Goal: Transaction & Acquisition: Subscribe to service/newsletter

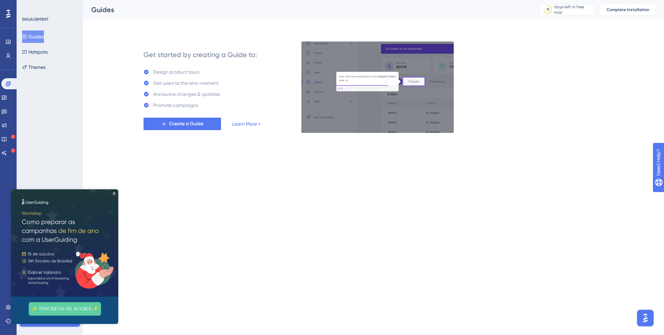
click at [117, 194] on img at bounding box center [64, 242] width 107 height 107
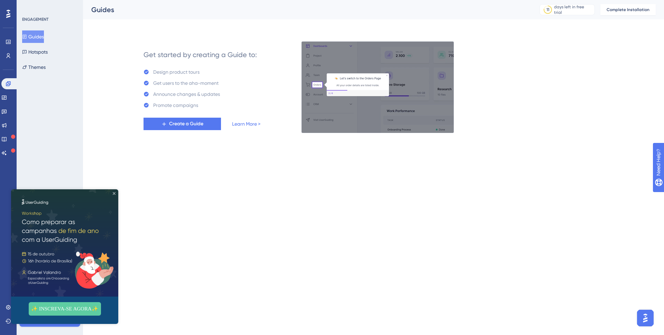
click at [114, 194] on icon "Close Preview" at bounding box center [114, 193] width 3 height 3
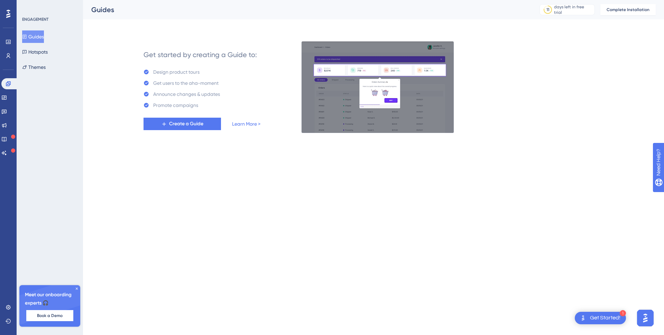
click at [607, 318] on div "Get Started!" at bounding box center [605, 318] width 30 height 8
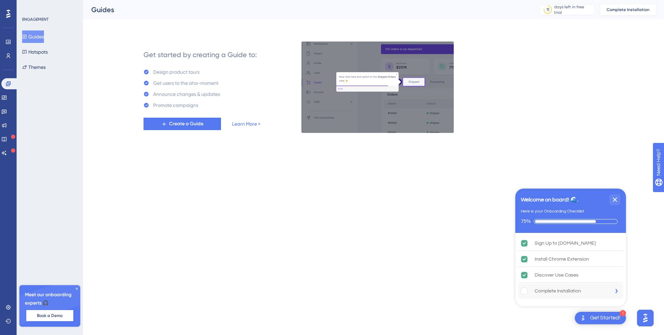
click at [526, 292] on rect "Complete Installation is incomplete." at bounding box center [524, 291] width 7 height 7
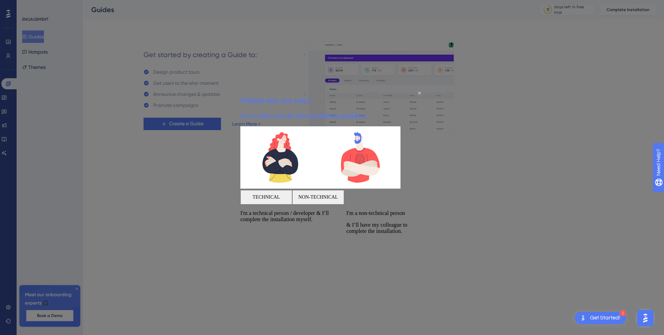
click at [292, 198] on button "TECHNICAL" at bounding box center [266, 197] width 52 height 15
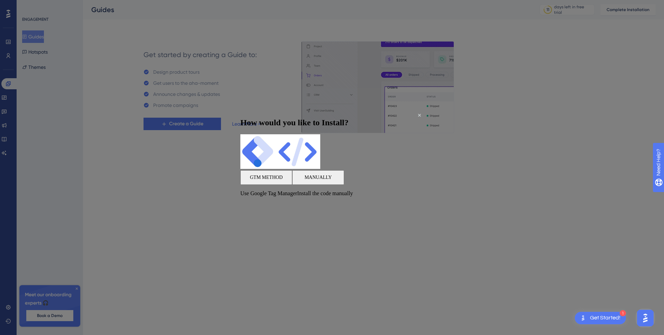
click at [344, 185] on button "MANUALLY" at bounding box center [318, 177] width 52 height 15
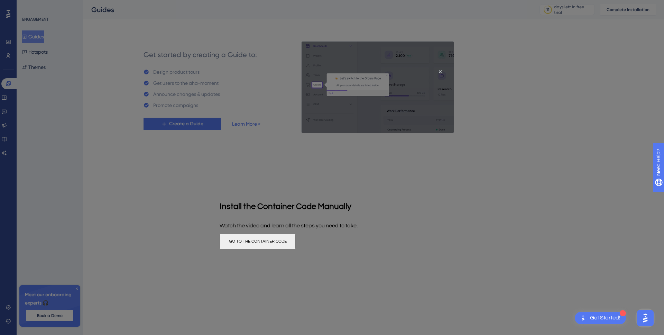
click at [296, 249] on button "GO TO THE CONTAINER CODE" at bounding box center [258, 240] width 76 height 15
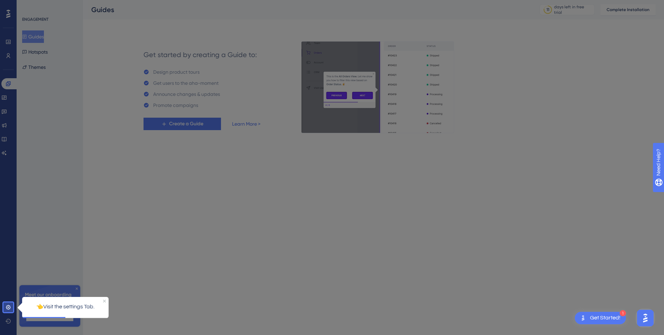
click at [27, 305] on div "👈Visit the settings Tab." at bounding box center [65, 306] width 86 height 20
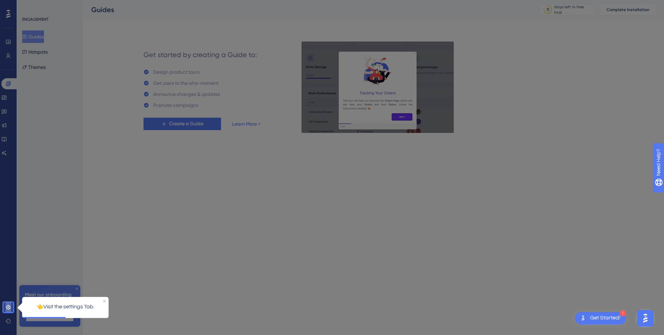
click at [10, 308] on icon at bounding box center [8, 307] width 4 height 4
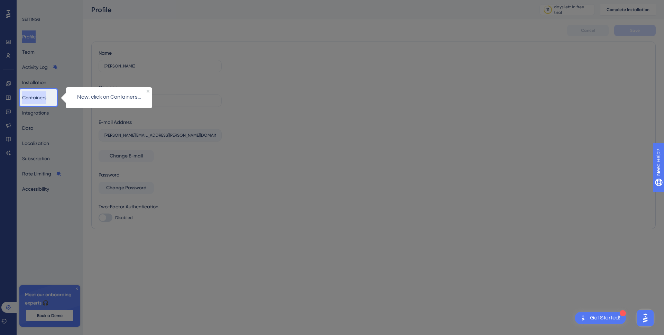
click at [43, 96] on button "Containers" at bounding box center [34, 97] width 24 height 12
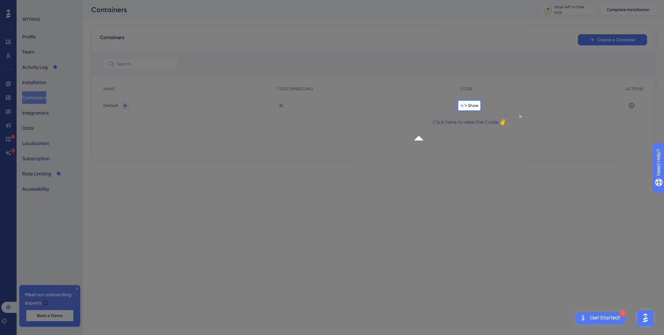
click at [468, 102] on div "</> Show" at bounding box center [539, 105] width 165 height 19
click at [468, 109] on div "</> Show" at bounding box center [539, 105] width 165 height 19
click at [474, 127] on p "Click here to view the Code ✌" at bounding box center [469, 122] width 100 height 9
click at [515, 123] on div "Click here to view the Code ✌" at bounding box center [469, 122] width 111 height 21
click at [470, 105] on span "</> Show" at bounding box center [470, 106] width 18 height 6
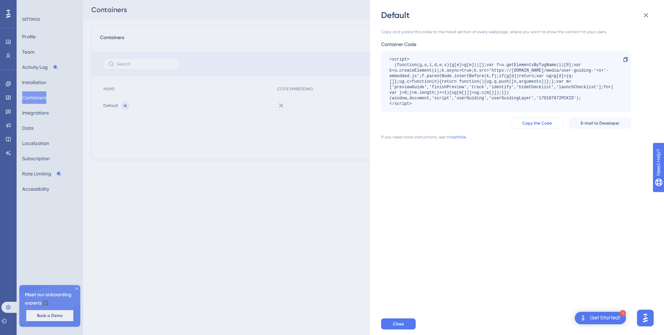
click at [541, 125] on span "Copy the Code" at bounding box center [537, 123] width 30 height 6
click at [646, 19] on icon at bounding box center [646, 15] width 8 height 8
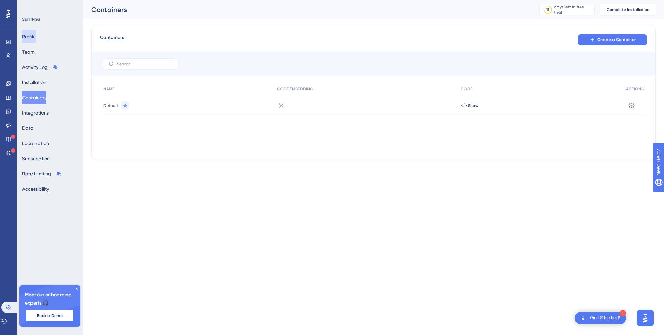
click at [31, 36] on button "Profile" at bounding box center [28, 36] width 13 height 12
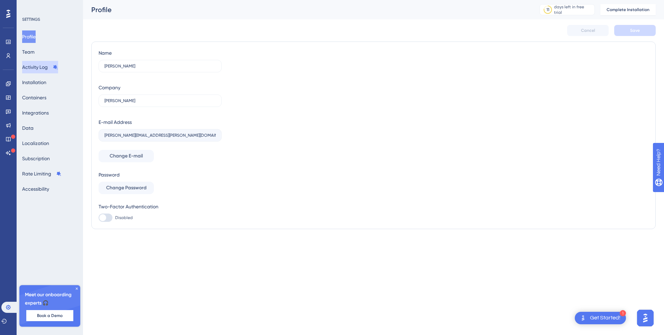
click at [29, 63] on button "Activity Log" at bounding box center [40, 67] width 36 height 12
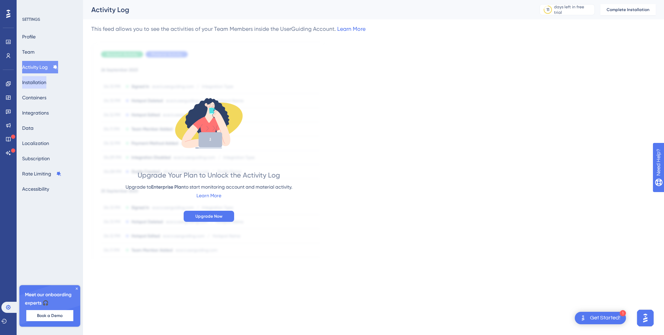
click at [28, 86] on button "Installation" at bounding box center [34, 82] width 24 height 12
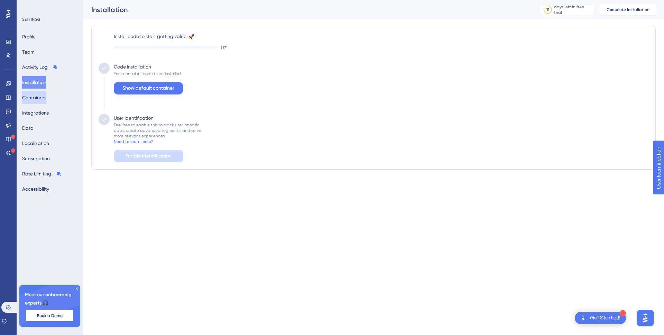
click at [32, 98] on button "Containers" at bounding box center [34, 97] width 24 height 12
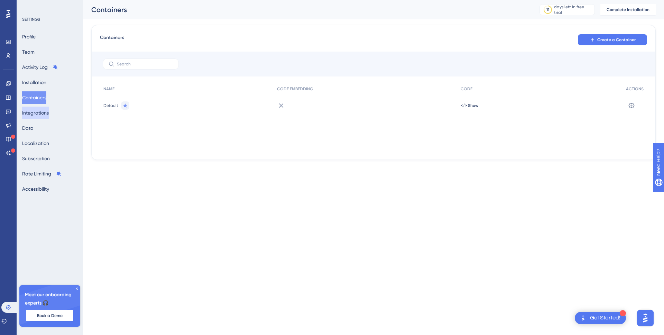
click at [43, 116] on button "Integrations" at bounding box center [35, 113] width 27 height 12
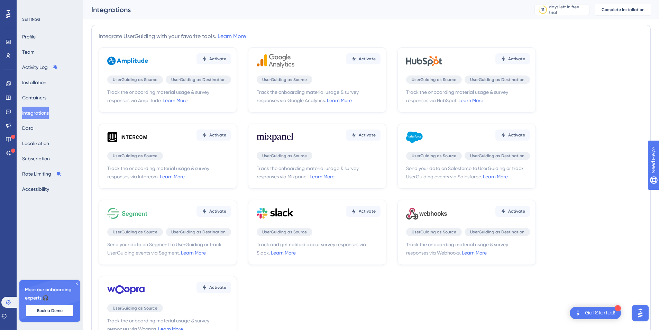
click at [50, 125] on div "Profile Team Activity Log Installation Containers Integrations Data Localizatio…" at bounding box center [50, 112] width 56 height 165
click at [34, 132] on button "Data" at bounding box center [27, 128] width 11 height 12
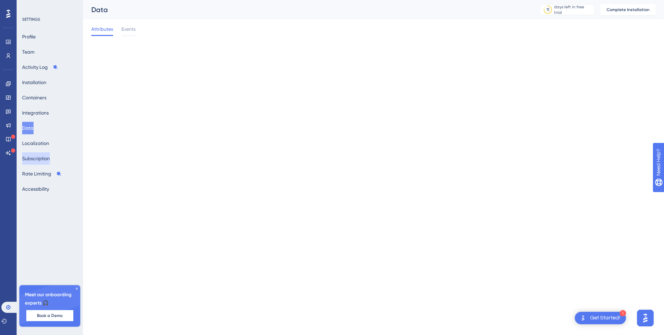
click at [36, 153] on button "Subscription" at bounding box center [36, 158] width 28 height 12
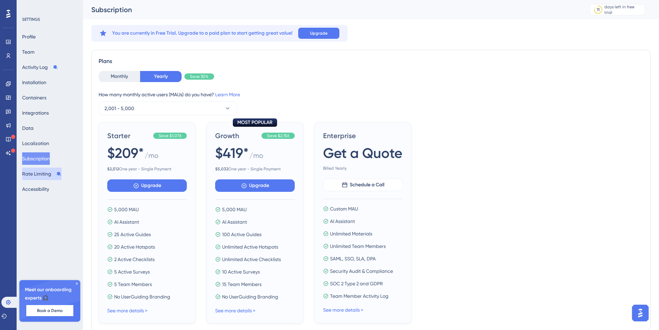
click at [37, 171] on button "Rate Limiting" at bounding box center [41, 173] width 39 height 12
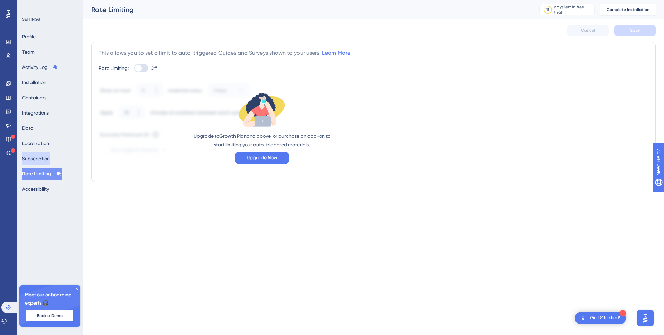
click at [47, 156] on button "Subscription" at bounding box center [36, 158] width 28 height 12
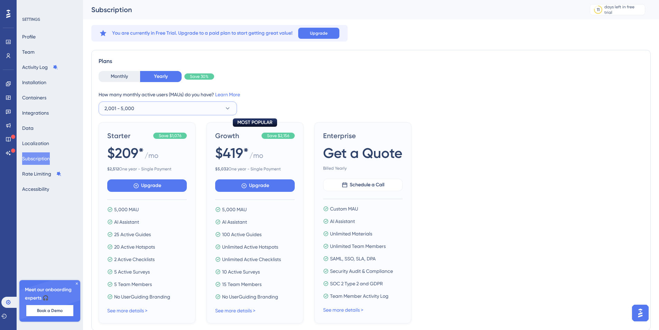
click at [165, 108] on button "2,001 - 5,000" at bounding box center [168, 108] width 138 height 14
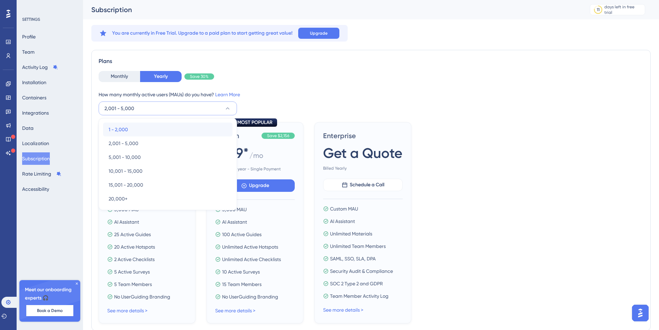
click at [145, 126] on div "1 - 2,000 1 - 2,000" at bounding box center [168, 129] width 118 height 14
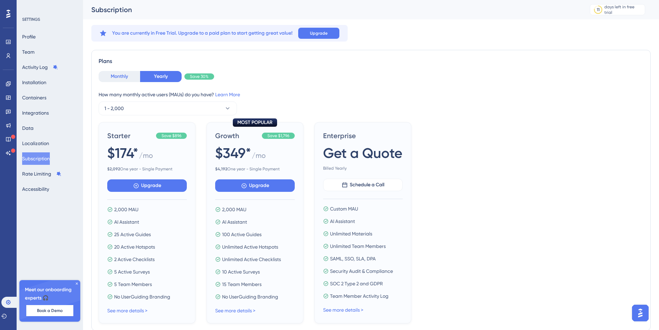
click at [120, 81] on button "Monthly" at bounding box center [119, 76] width 41 height 11
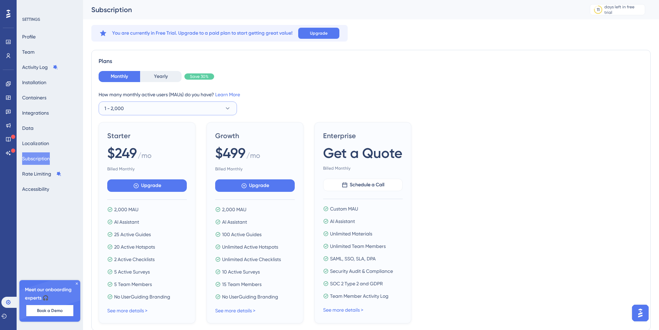
click at [128, 106] on button "1 - 2,000" at bounding box center [168, 108] width 138 height 14
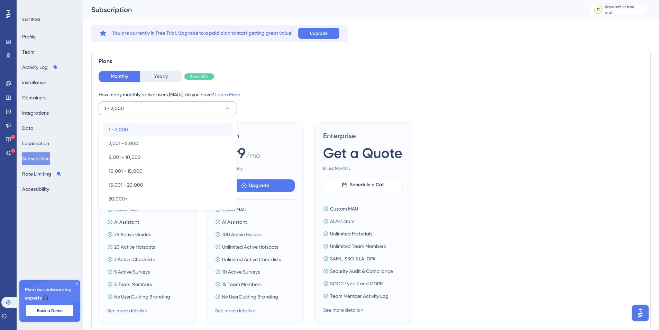
click at [124, 126] on span "1 - 2,000" at bounding box center [118, 129] width 19 height 8
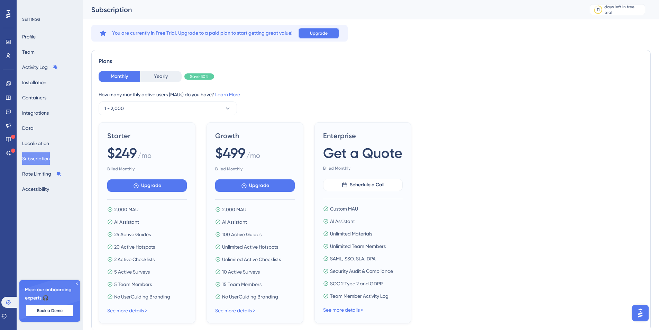
click at [320, 35] on span "Upgrade" at bounding box center [319, 33] width 18 height 6
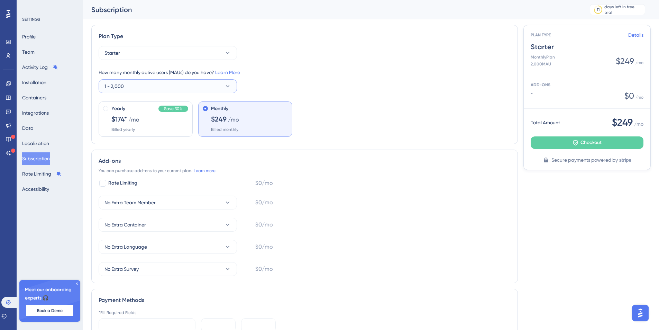
click at [164, 90] on button "1 - 2,000" at bounding box center [168, 86] width 138 height 14
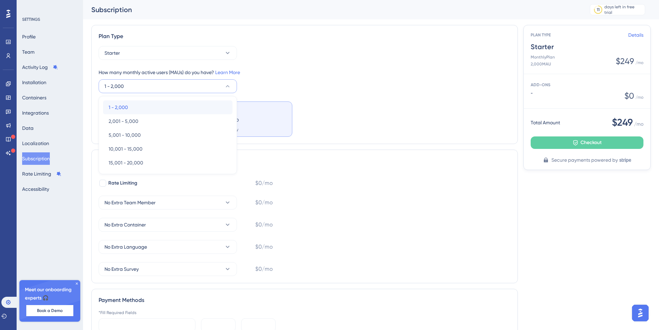
click at [135, 107] on div "1 - 2,000 1 - 2,000" at bounding box center [168, 107] width 118 height 14
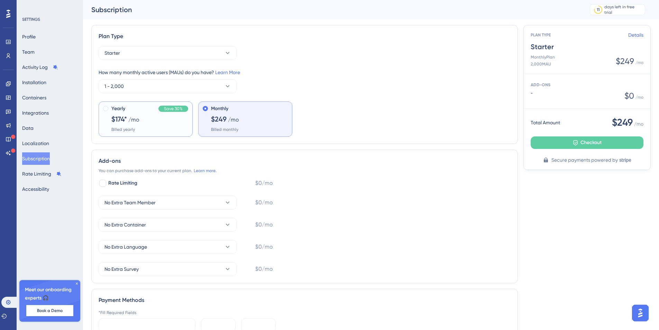
click at [118, 108] on span "Yearly" at bounding box center [118, 108] width 14 height 8
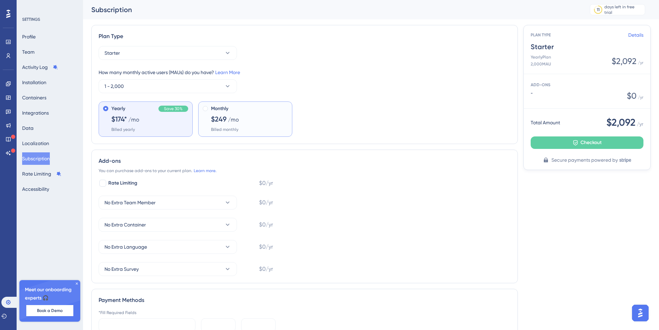
click at [231, 112] on div "Monthly" at bounding box center [249, 108] width 77 height 8
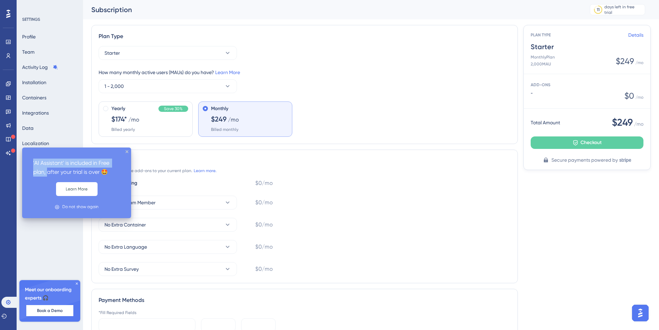
drag, startPoint x: 12, startPoint y: 153, endPoint x: 110, endPoint y: 194, distance: 106.3
click at [57, 0] on div "'AI Assistant' is included in Free plan, after your trial is over 🤩 Learn More …" at bounding box center [329, 0] width 659 height 0
click at [67, 185] on button "Learn More" at bounding box center [76, 189] width 41 height 14
click at [70, 188] on button "Learn More" at bounding box center [76, 189] width 41 height 14
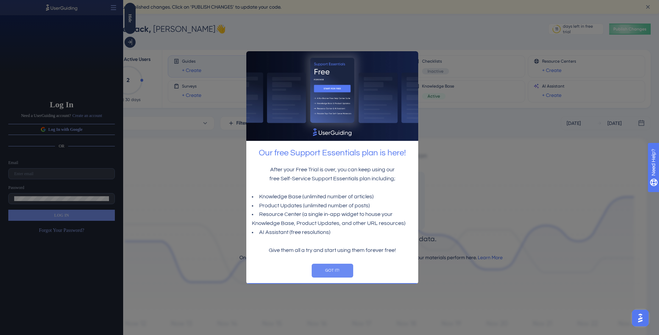
click at [334, 273] on button "GOT IT!" at bounding box center [331, 270] width 41 height 14
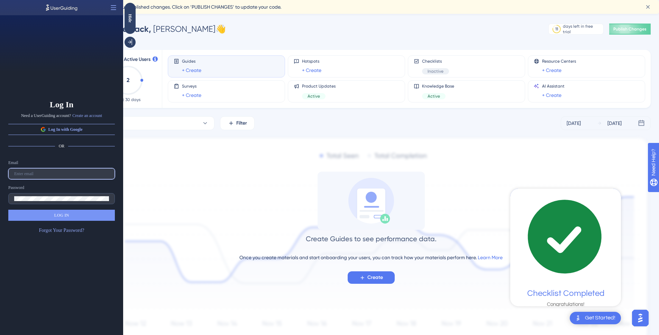
type input "[PERSON_NAME][EMAIL_ADDRESS][PERSON_NAME][DOMAIN_NAME]"
click at [62, 215] on span "LOG IN" at bounding box center [61, 215] width 15 height 6
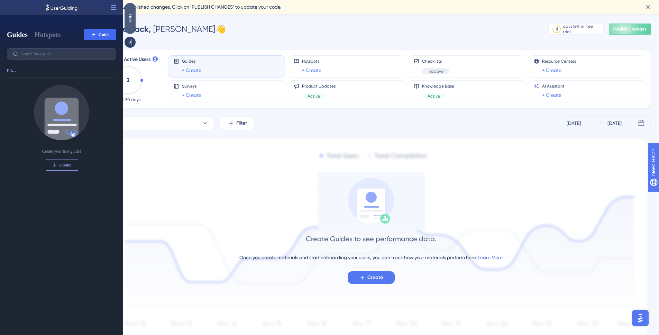
click at [128, 15] on div "Hide" at bounding box center [129, 18] width 11 height 9
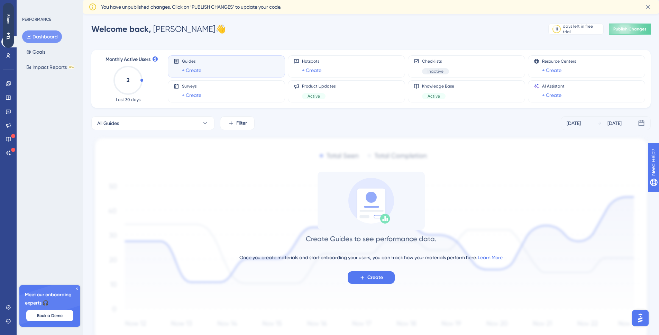
click at [78, 286] on icon at bounding box center [77, 288] width 4 height 4
